Goal: Information Seeking & Learning: Learn about a topic

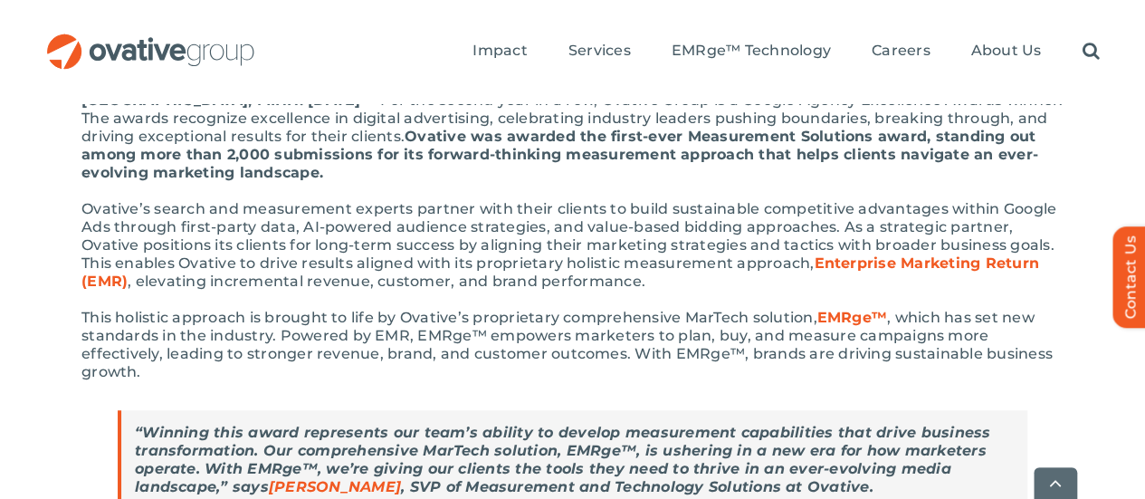
scroll to position [448, 0]
drag, startPoint x: 63, startPoint y: 158, endPoint x: 172, endPoint y: 135, distance: 111.1
drag, startPoint x: 178, startPoint y: 135, endPoint x: 189, endPoint y: 135, distance: 10.9
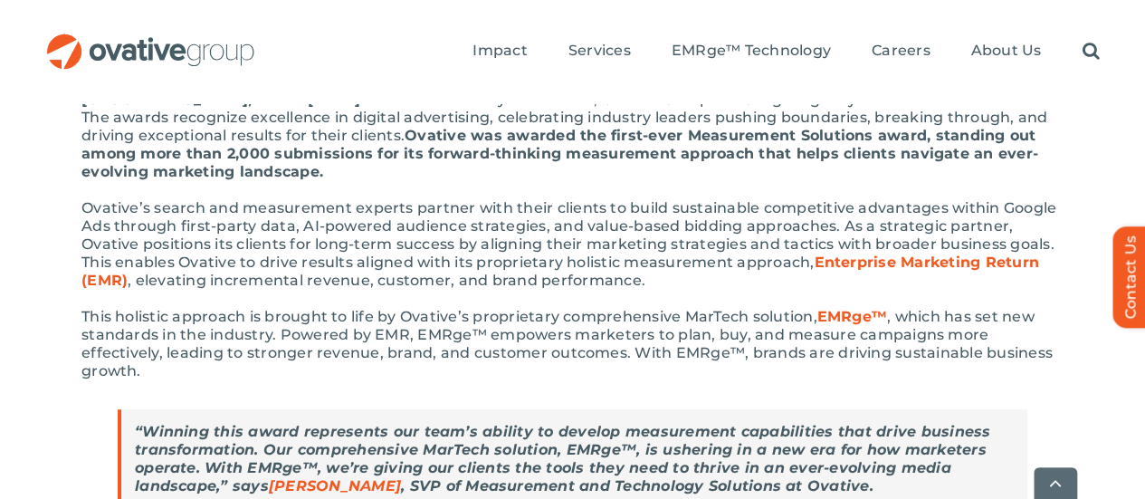
click at [489, 199] on span "Ovative’s search and measurement experts partner with their clients to build su…" at bounding box center [568, 234] width 975 height 71
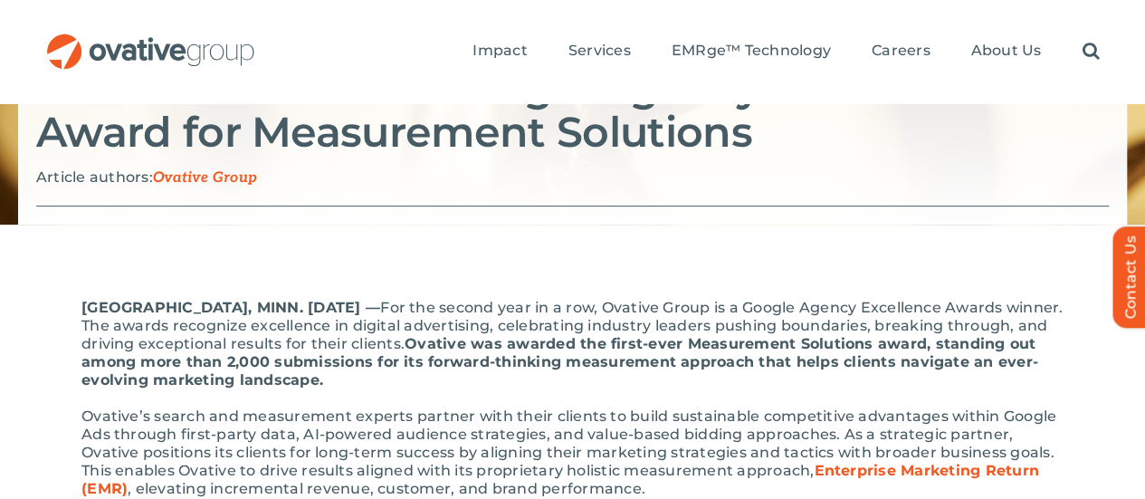
scroll to position [0, 0]
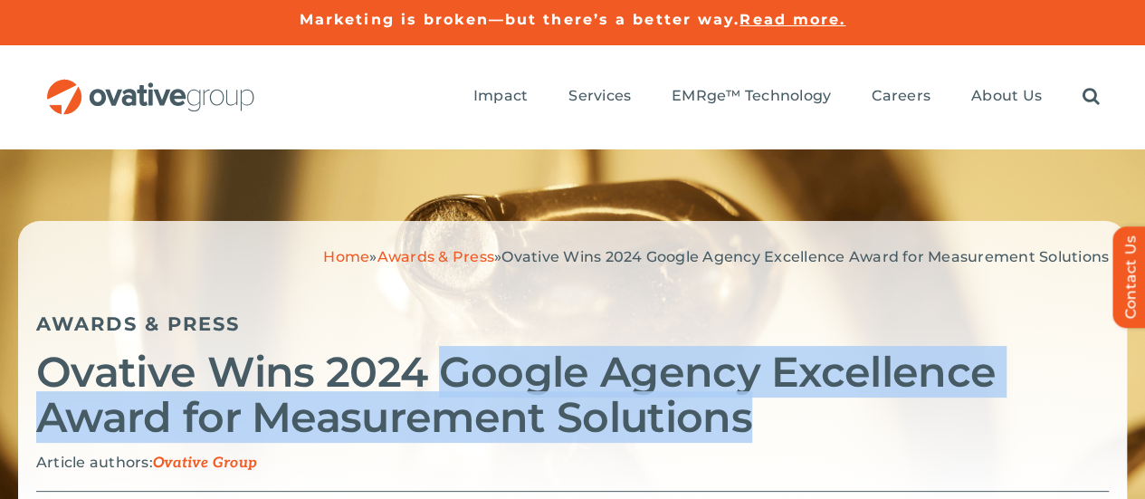
drag, startPoint x: 424, startPoint y: 329, endPoint x: 737, endPoint y: 367, distance: 314.5
click at [737, 367] on h2 "Ovative Wins 2024 Google Agency Excellence Award for Measurement Solutions" at bounding box center [572, 394] width 1072 height 91
copy h2 "Google Agency Excellence Award for Measurement Solutions"
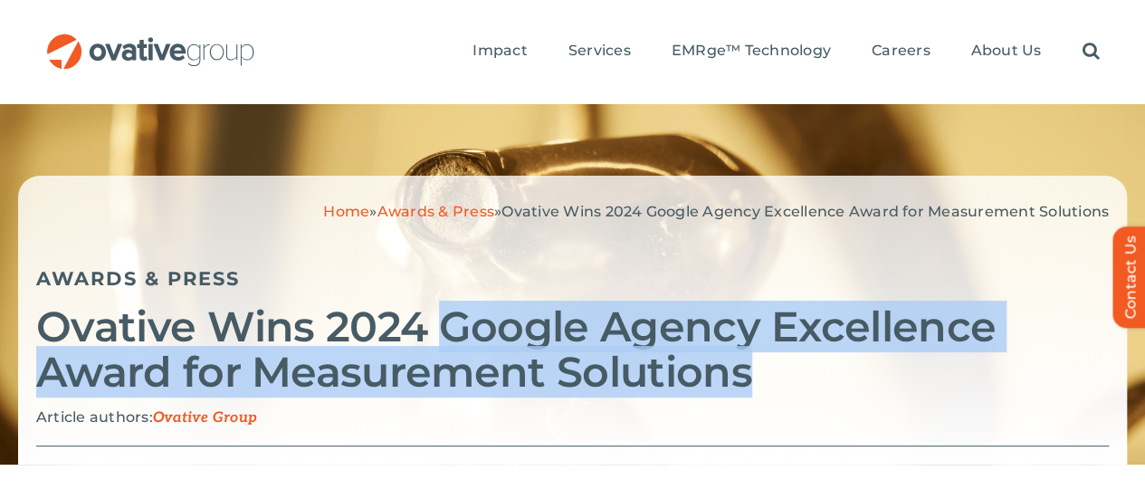
scroll to position [243, 0]
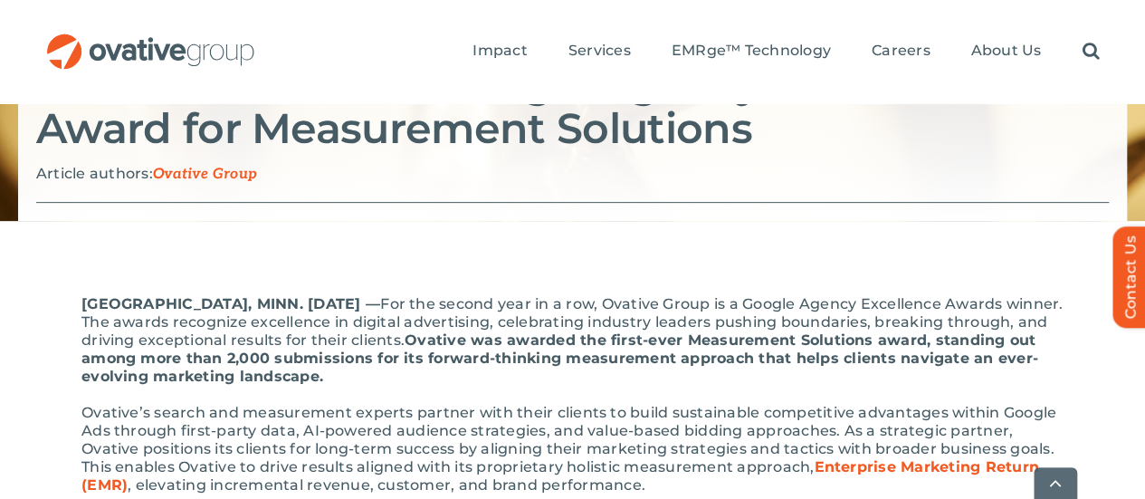
click at [425, 295] on span "For the second year in a row, Ovative Group is a Google Agency Excellence Award…" at bounding box center [571, 321] width 981 height 53
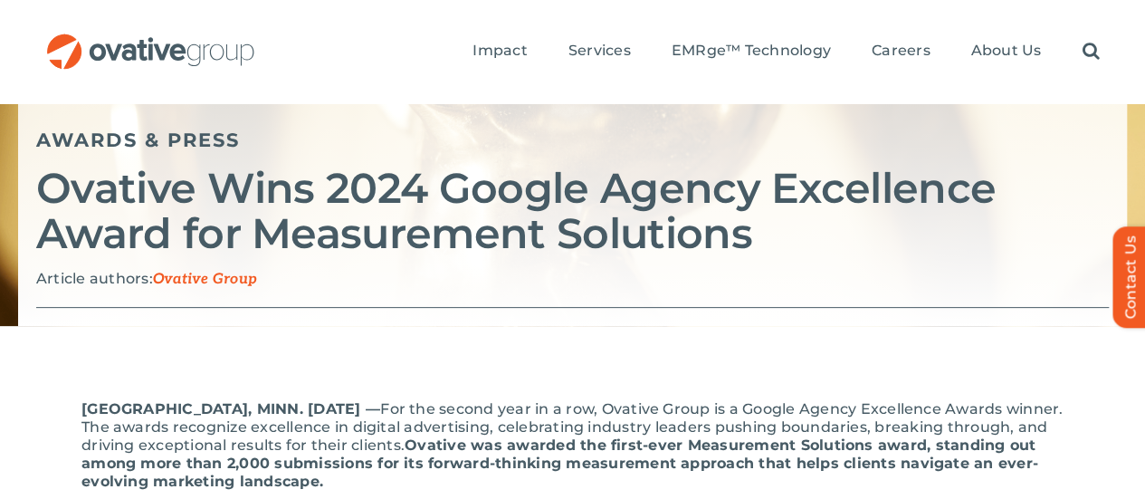
scroll to position [0, 0]
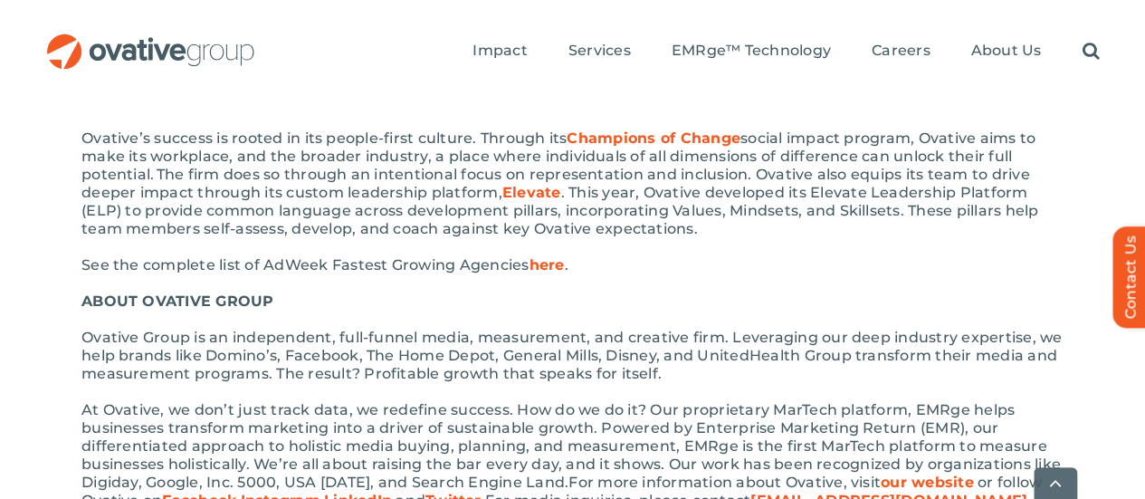
scroll to position [1021, 0]
